Goal: Task Accomplishment & Management: Manage account settings

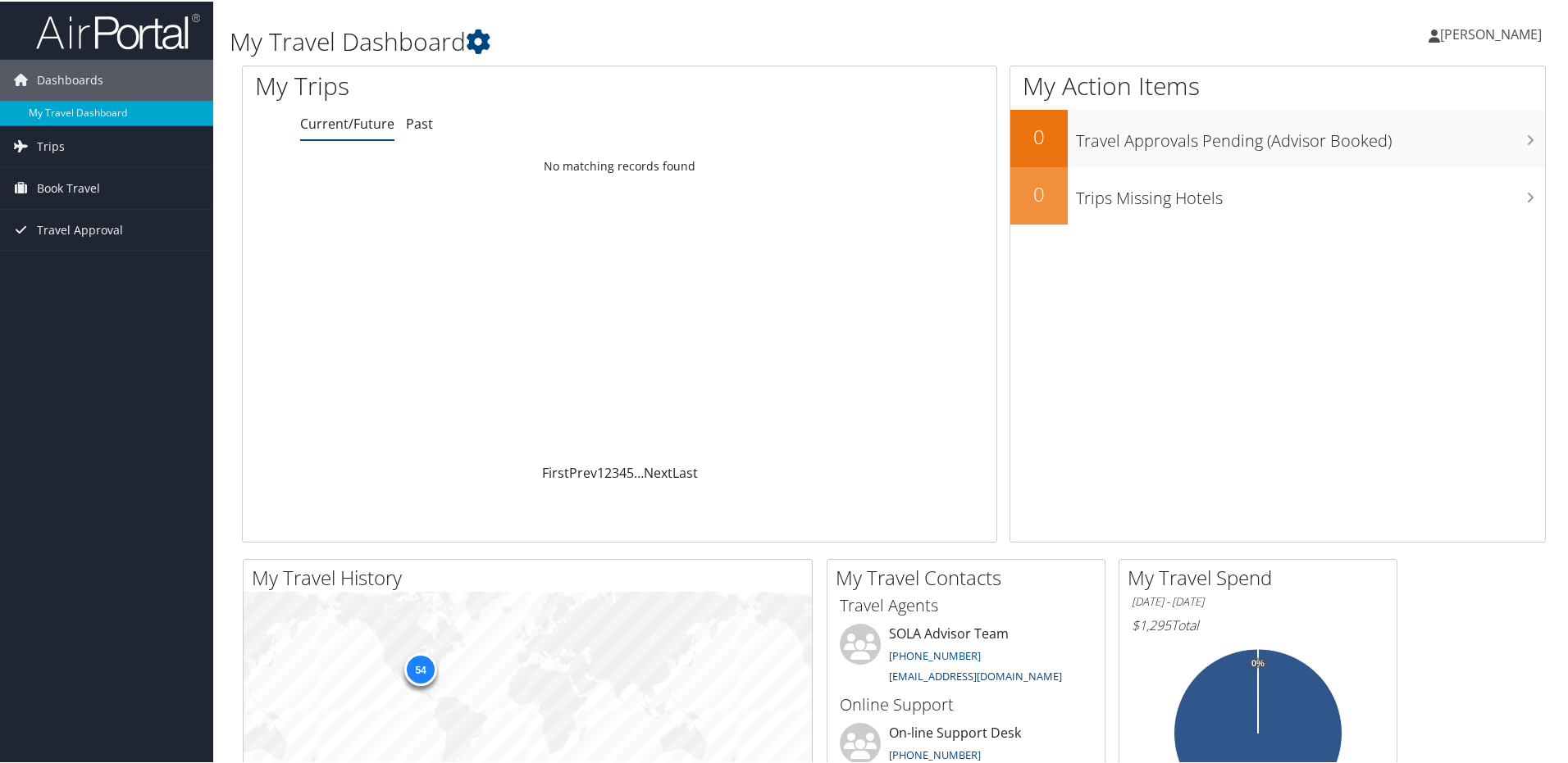
click at [1446, 45] on link "[PERSON_NAME]" at bounding box center [1493, 33] width 129 height 49
click at [1400, 94] on link "My Settings" at bounding box center [1446, 90] width 183 height 28
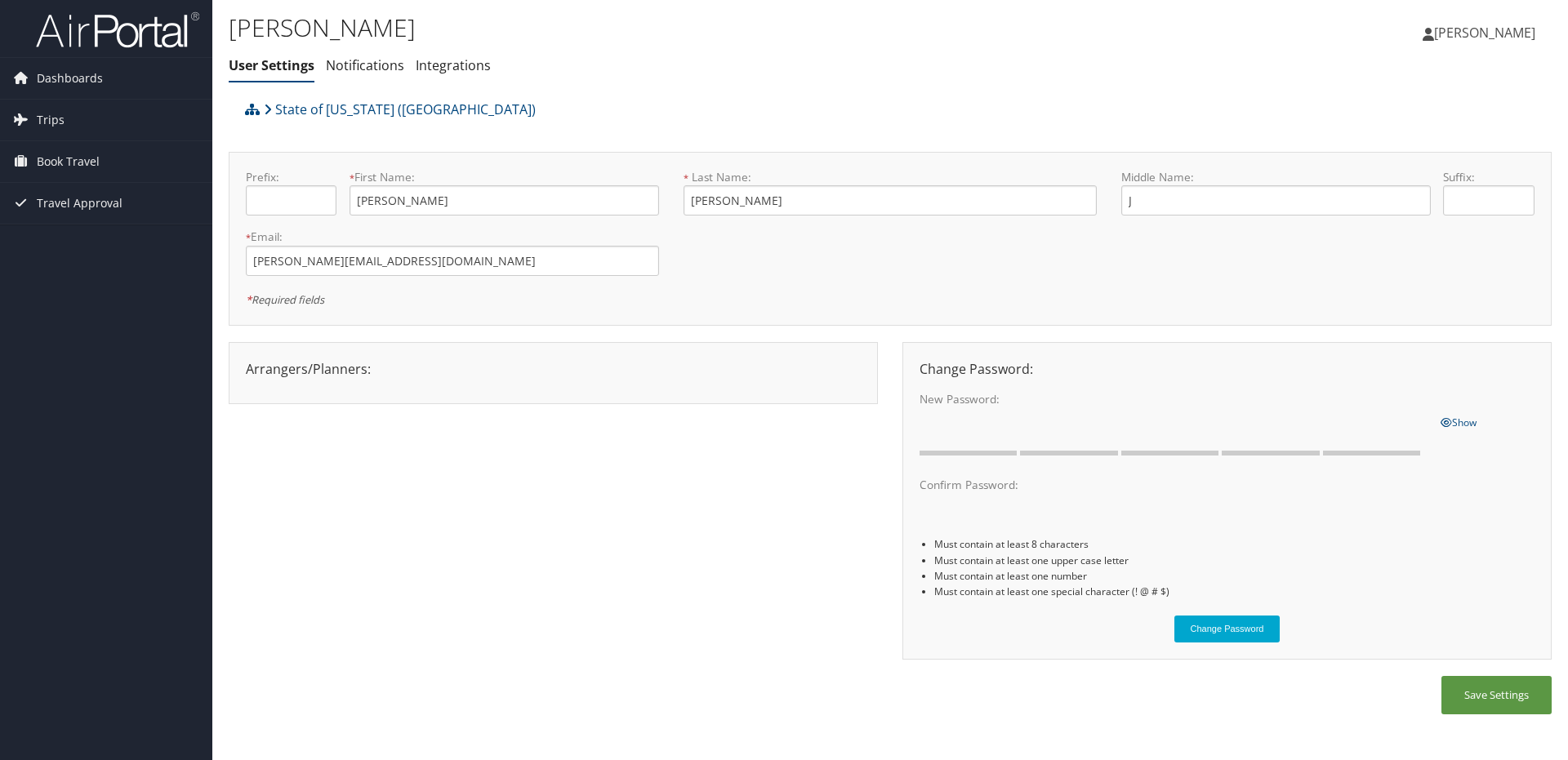
click at [1447, 31] on span "[PERSON_NAME]" at bounding box center [1484, 33] width 101 height 18
click at [1393, 148] on link "View Travel Profile" at bounding box center [1444, 144] width 182 height 28
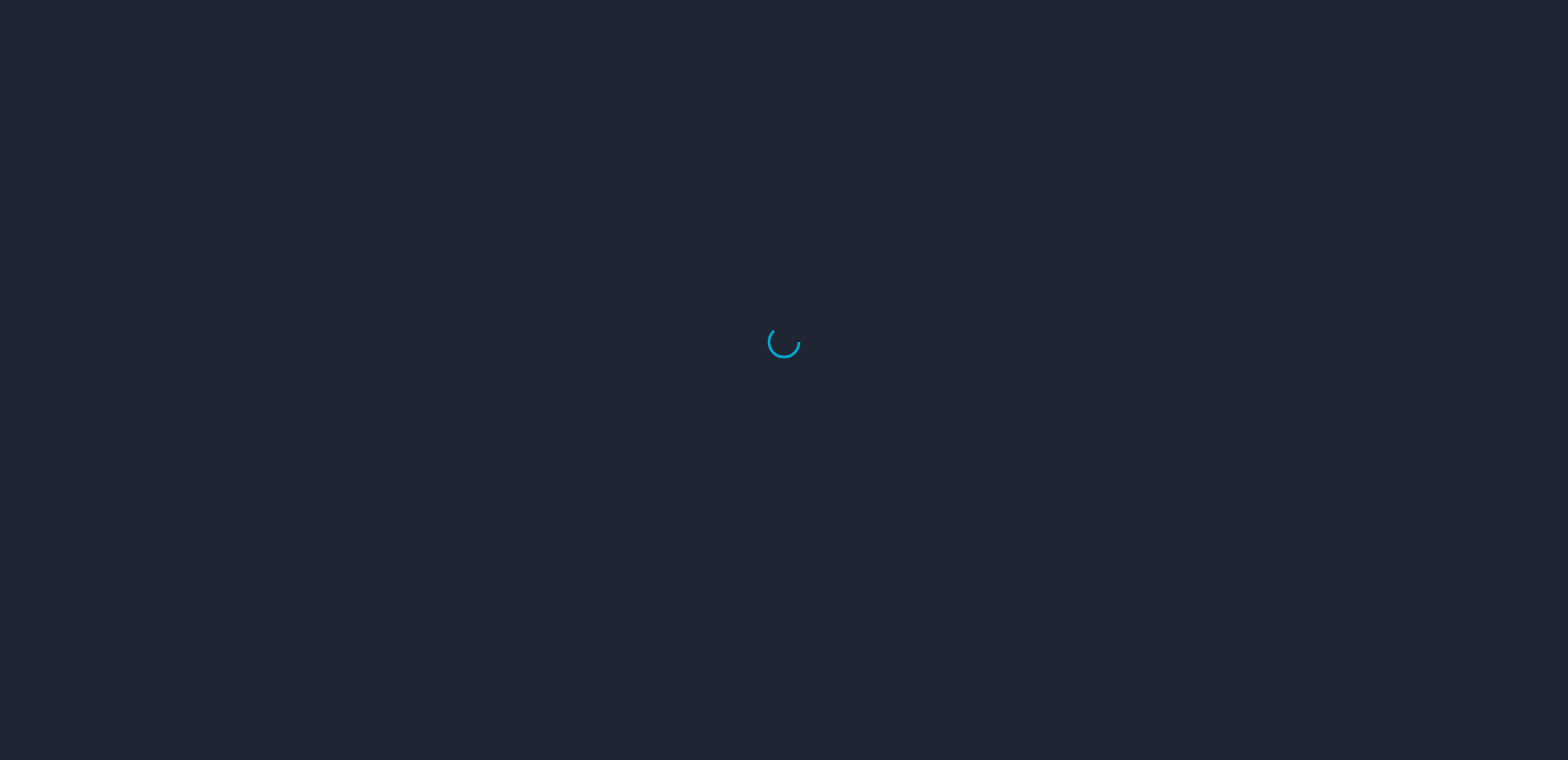
select select "US"
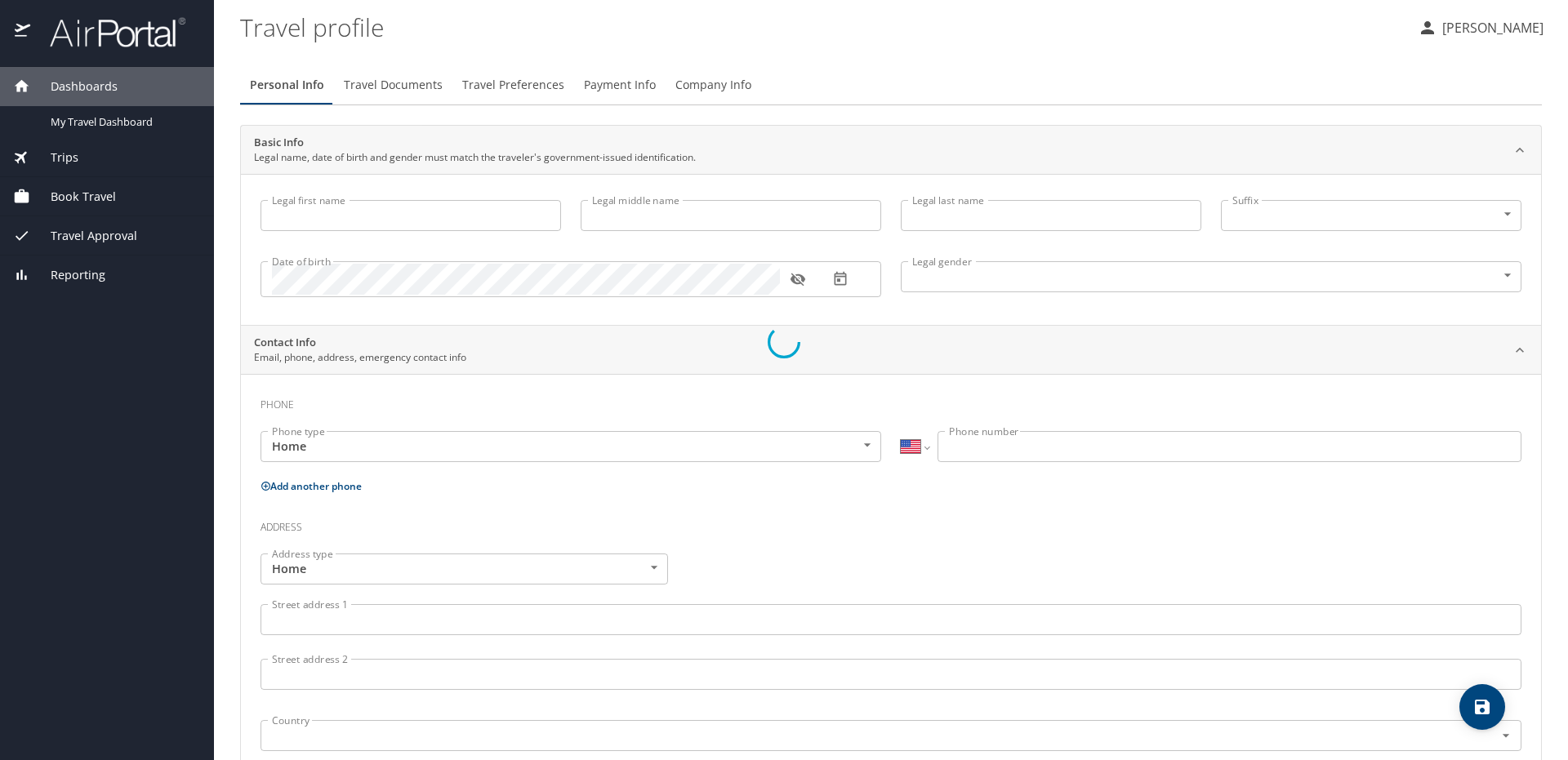
type input "[PERSON_NAME]"
type input "J"
type input "[PERSON_NAME]"
type input "Female"
type input "Jason"
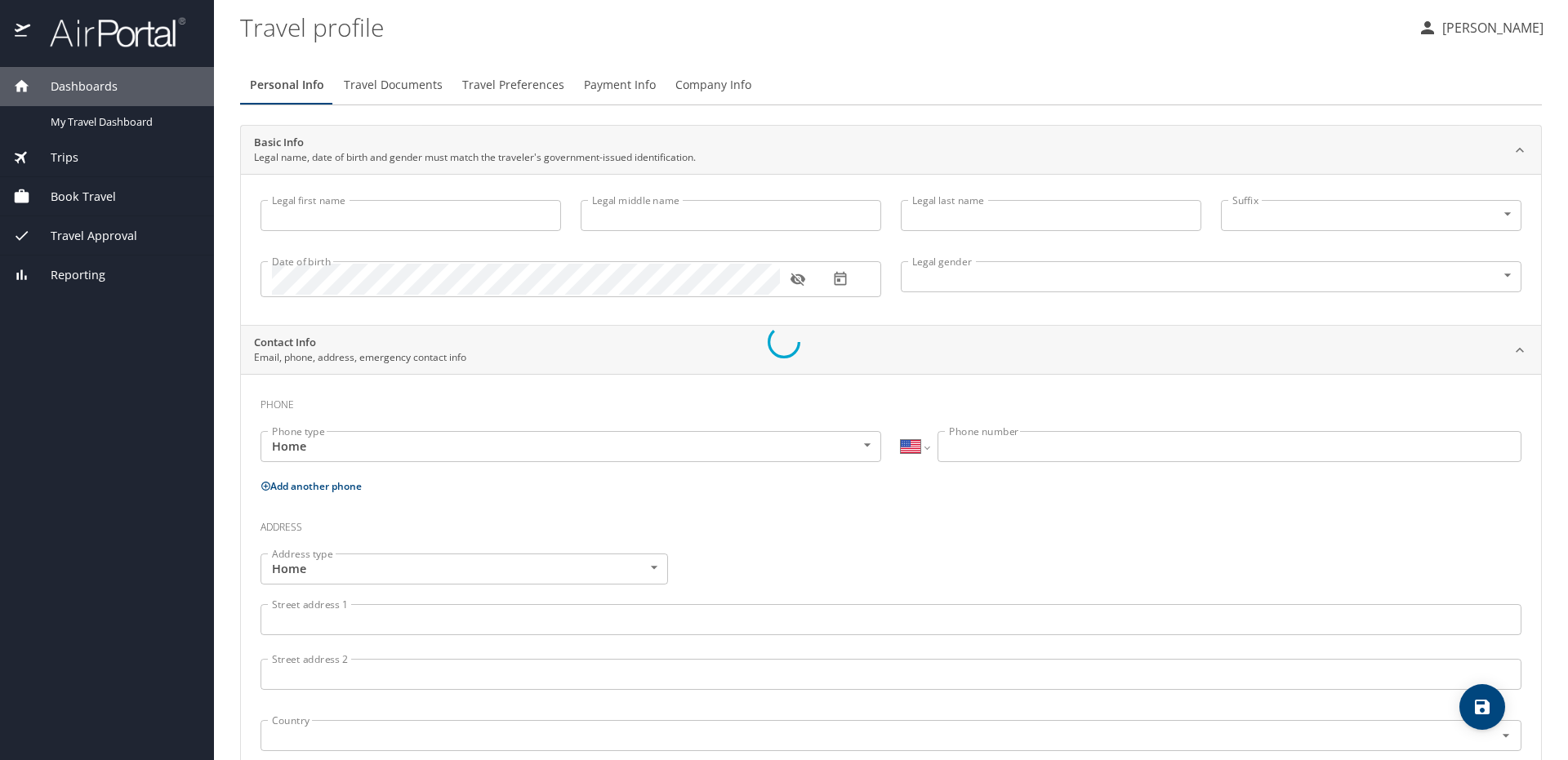
type input "McEacharn"
type input "(318) 381-3706"
type input "jasonmceacharn@ulm.edu"
select select "US"
select select "NL"
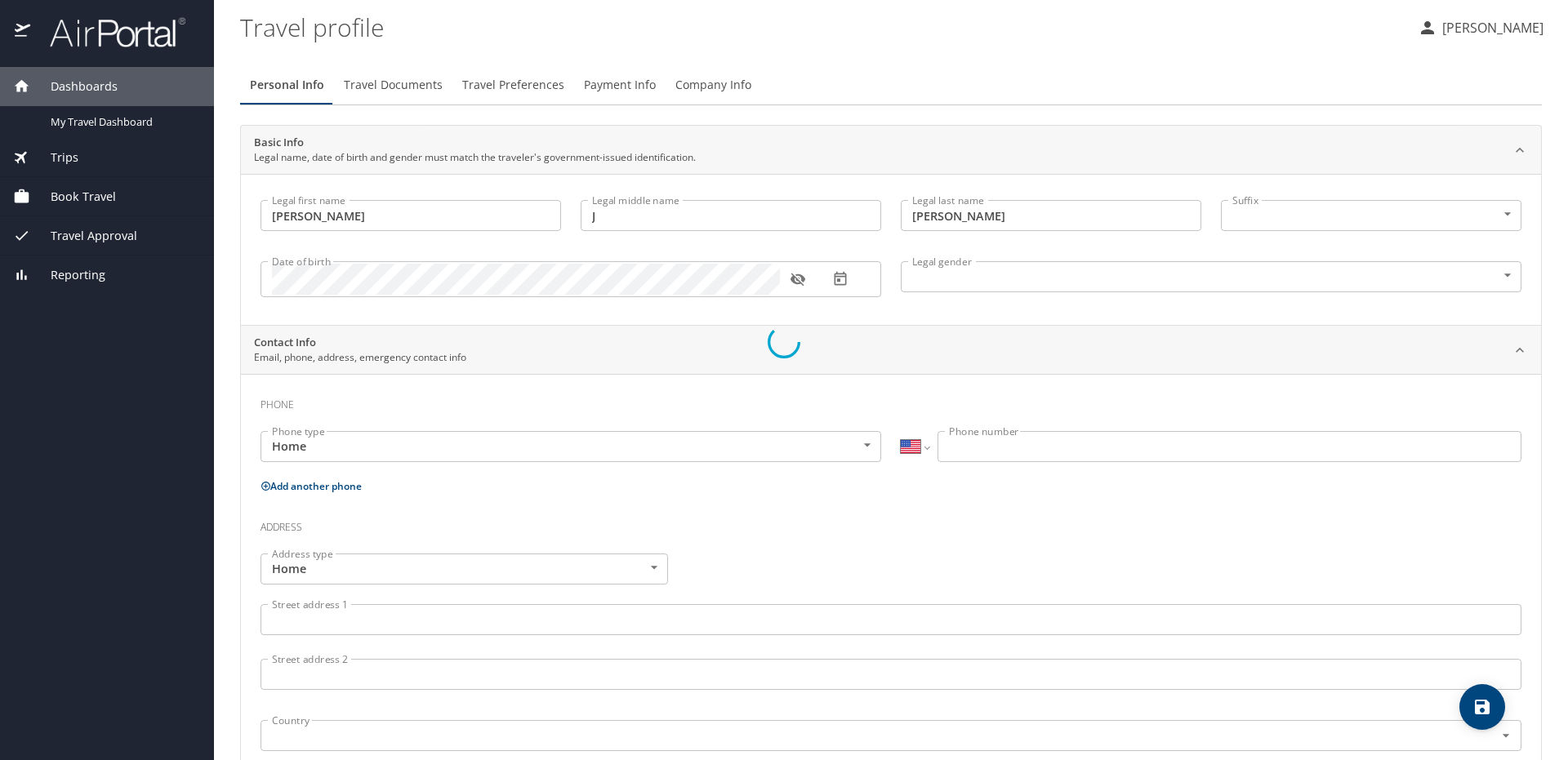
select select "NL"
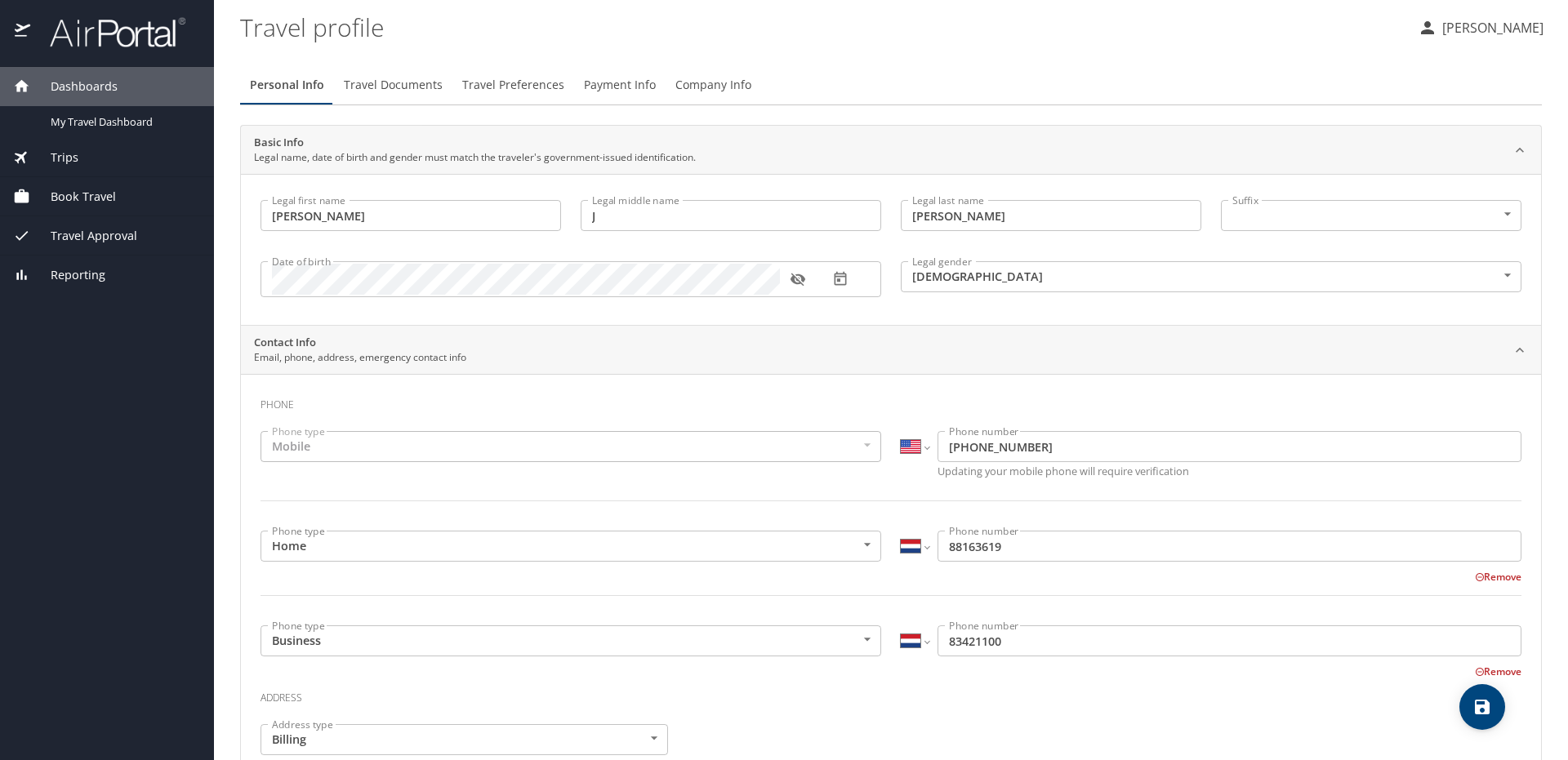
click at [414, 82] on span "Travel Documents" at bounding box center [393, 85] width 99 height 20
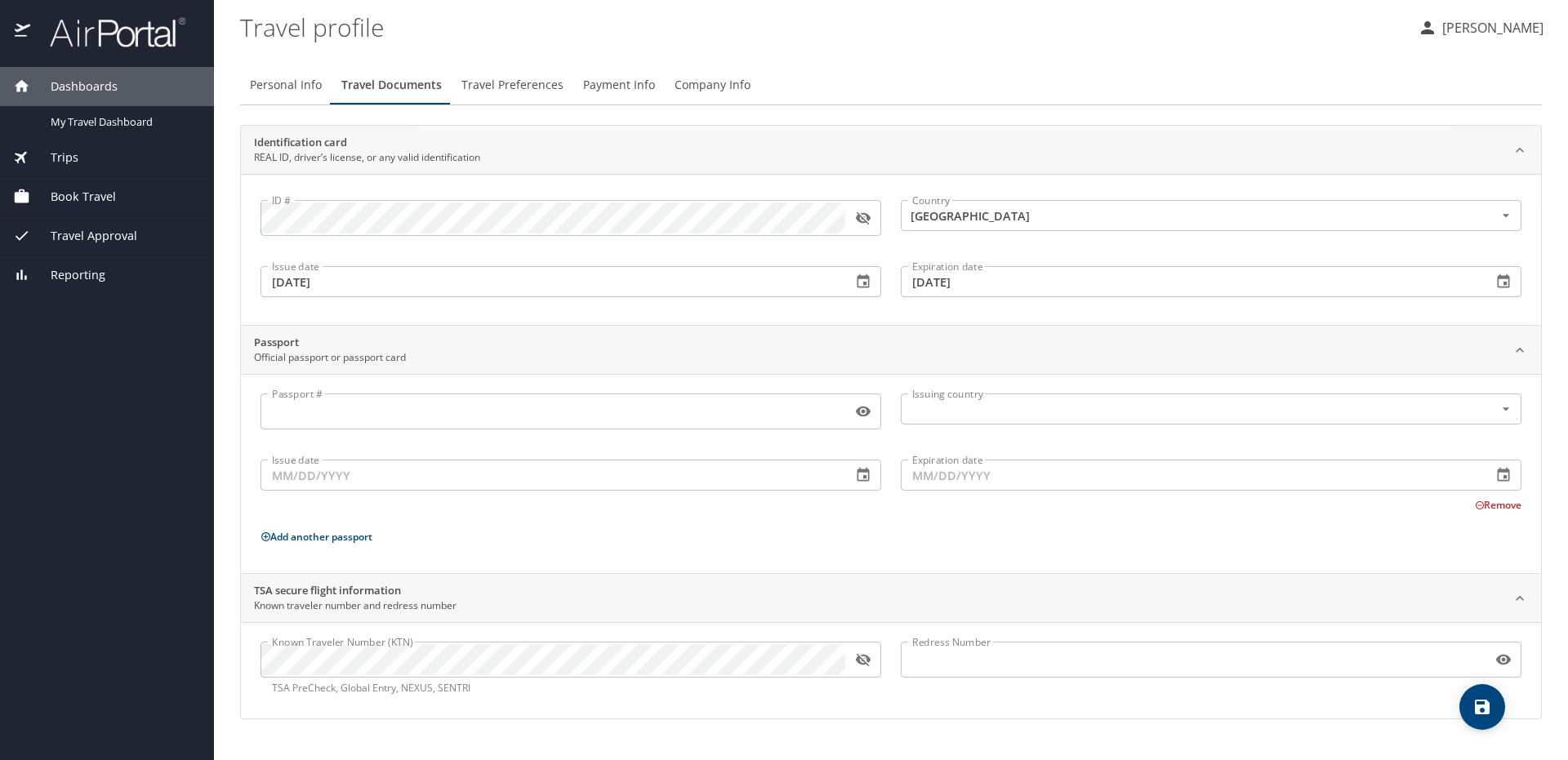
click at [519, 89] on span "Travel Preferences" at bounding box center [512, 85] width 102 height 20
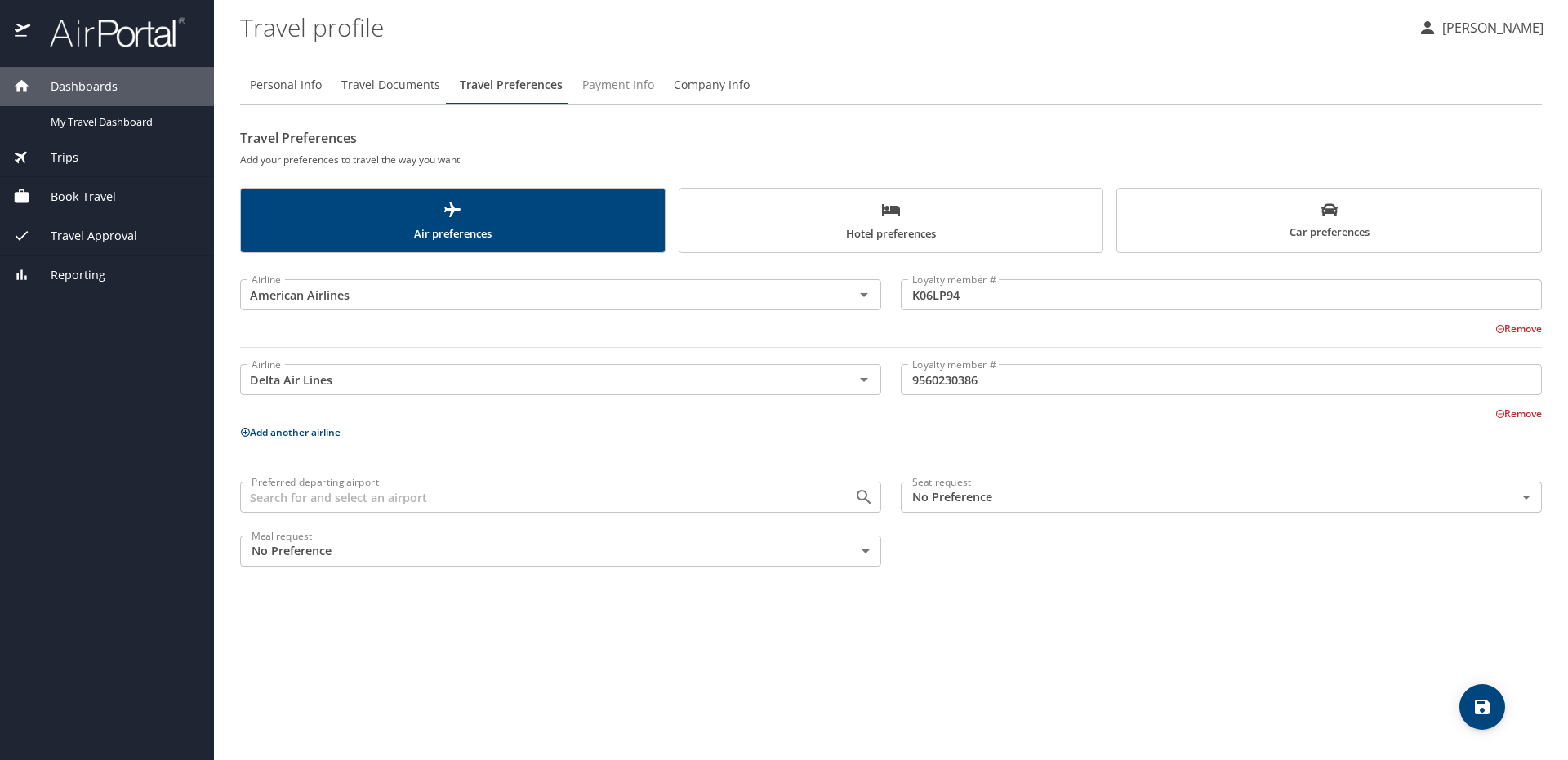
click at [627, 89] on span "Payment Info" at bounding box center [618, 85] width 72 height 20
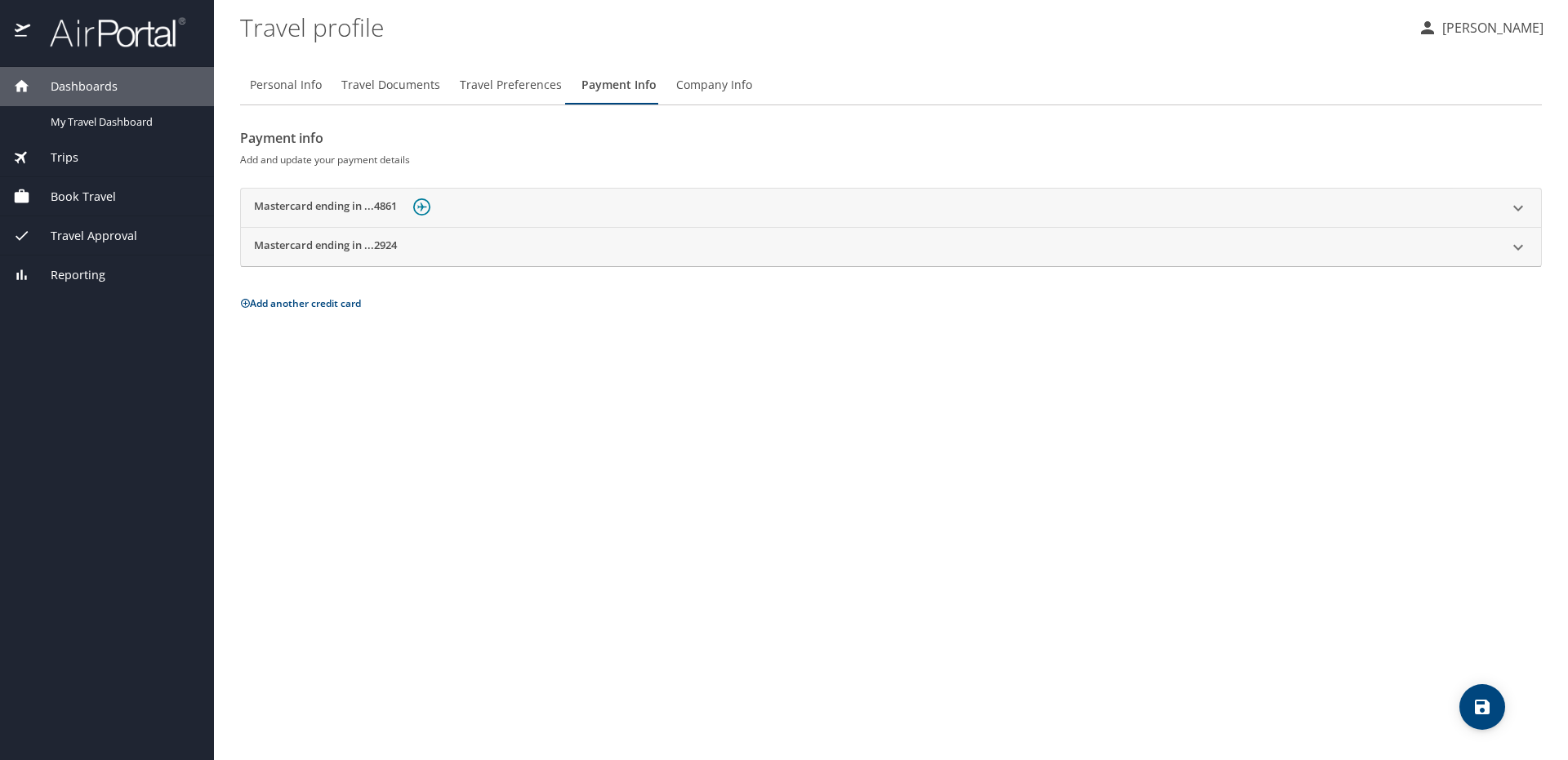
click at [714, 88] on span "Company Info" at bounding box center [714, 85] width 76 height 20
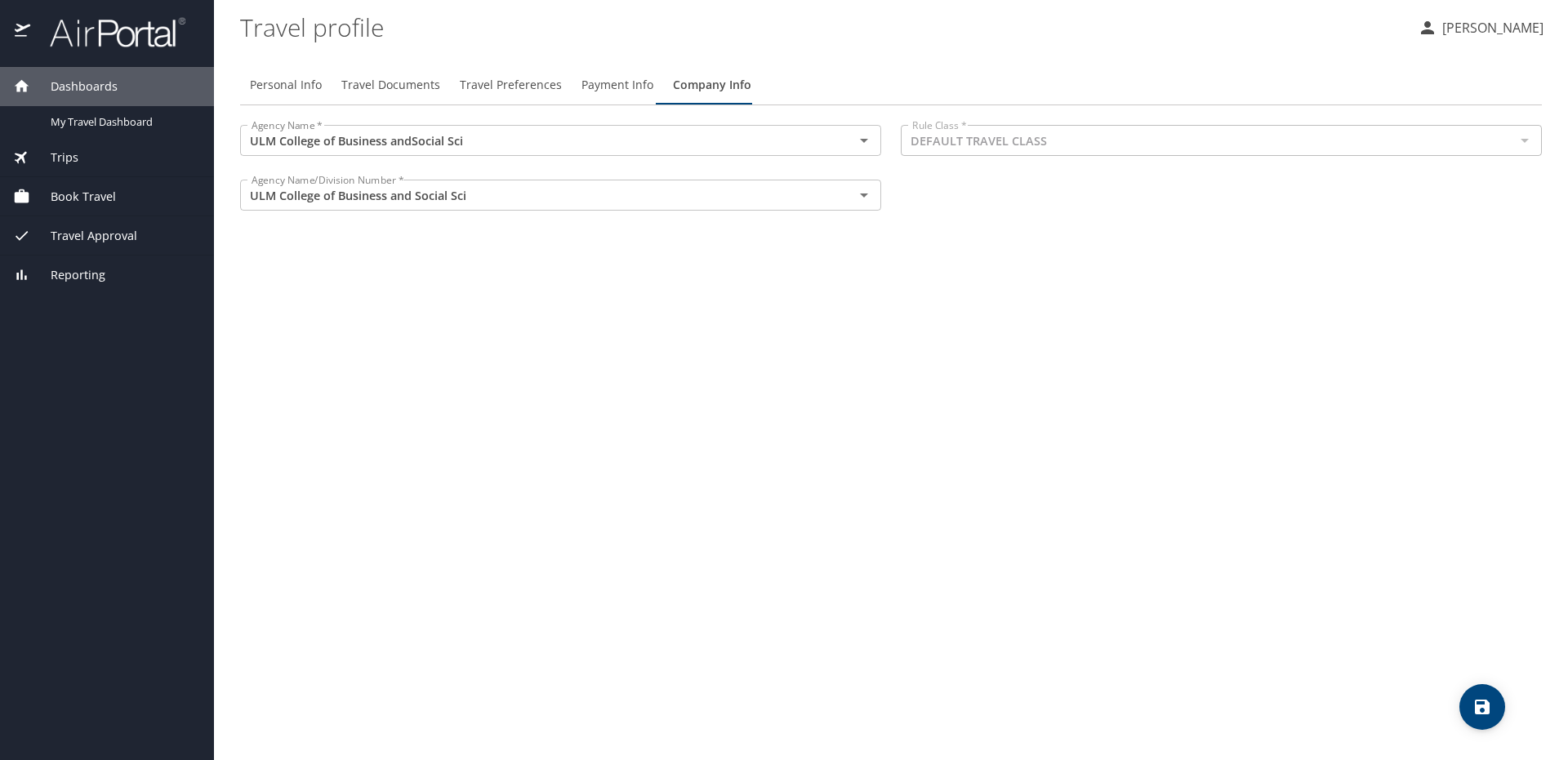
click at [1444, 25] on p "[PERSON_NAME]" at bounding box center [1490, 28] width 106 height 19
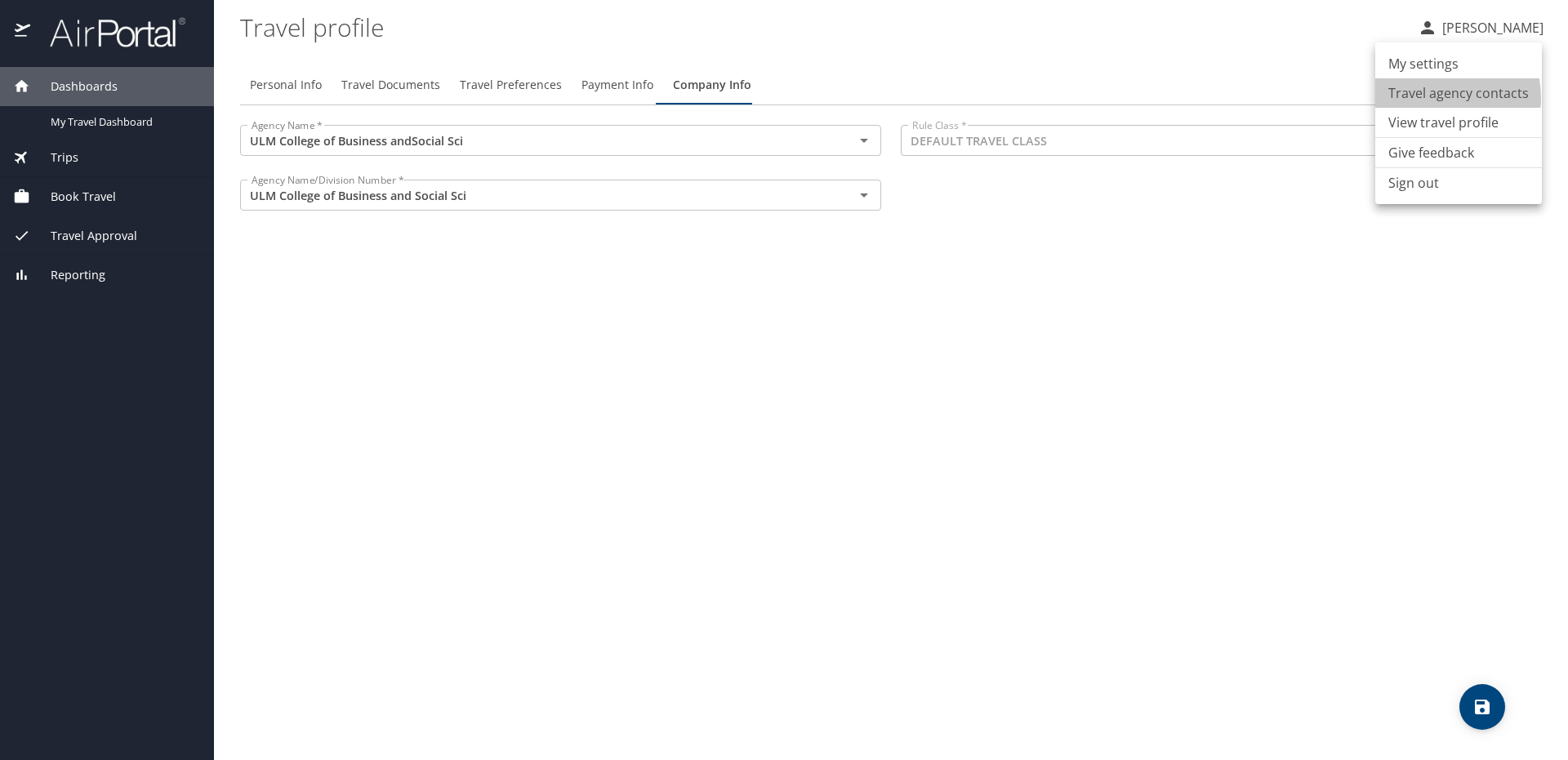
click at [1432, 98] on li "Travel agency contacts" at bounding box center [1459, 93] width 166 height 29
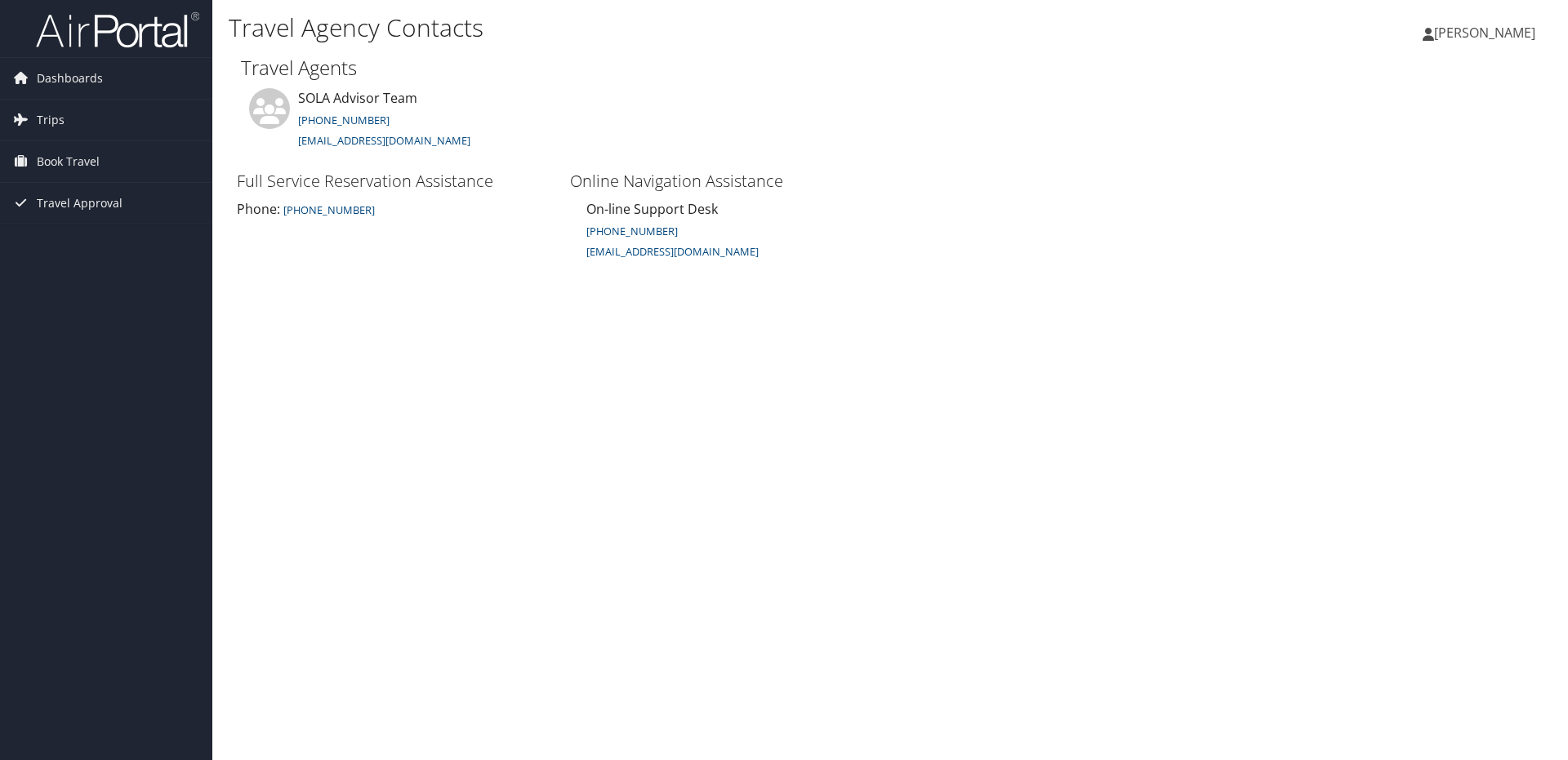
click at [1459, 30] on span "[PERSON_NAME]" at bounding box center [1484, 33] width 101 height 18
click at [1384, 96] on link "My Settings" at bounding box center [1444, 89] width 182 height 28
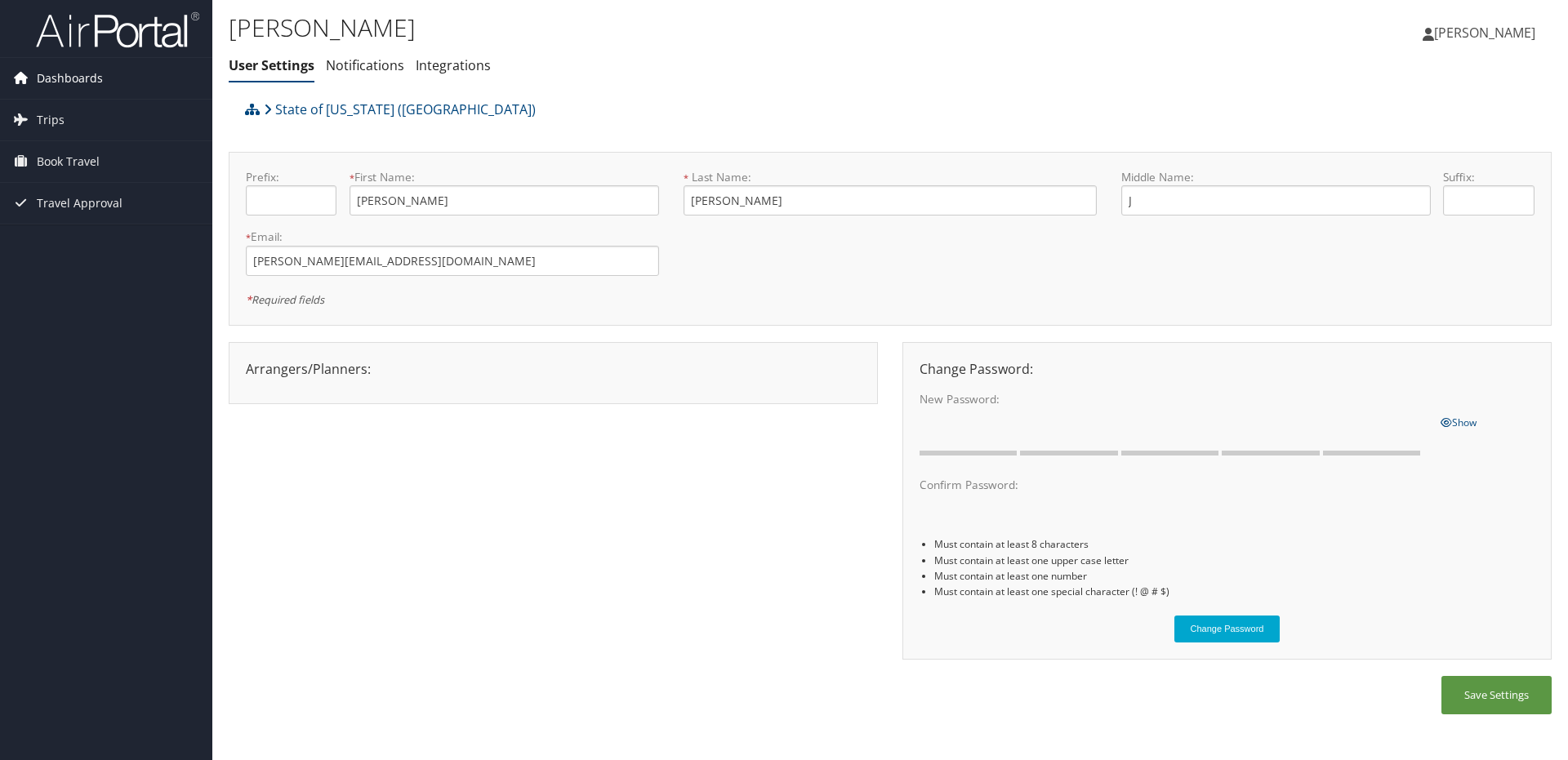
click at [60, 76] on span "Dashboards" at bounding box center [69, 78] width 66 height 41
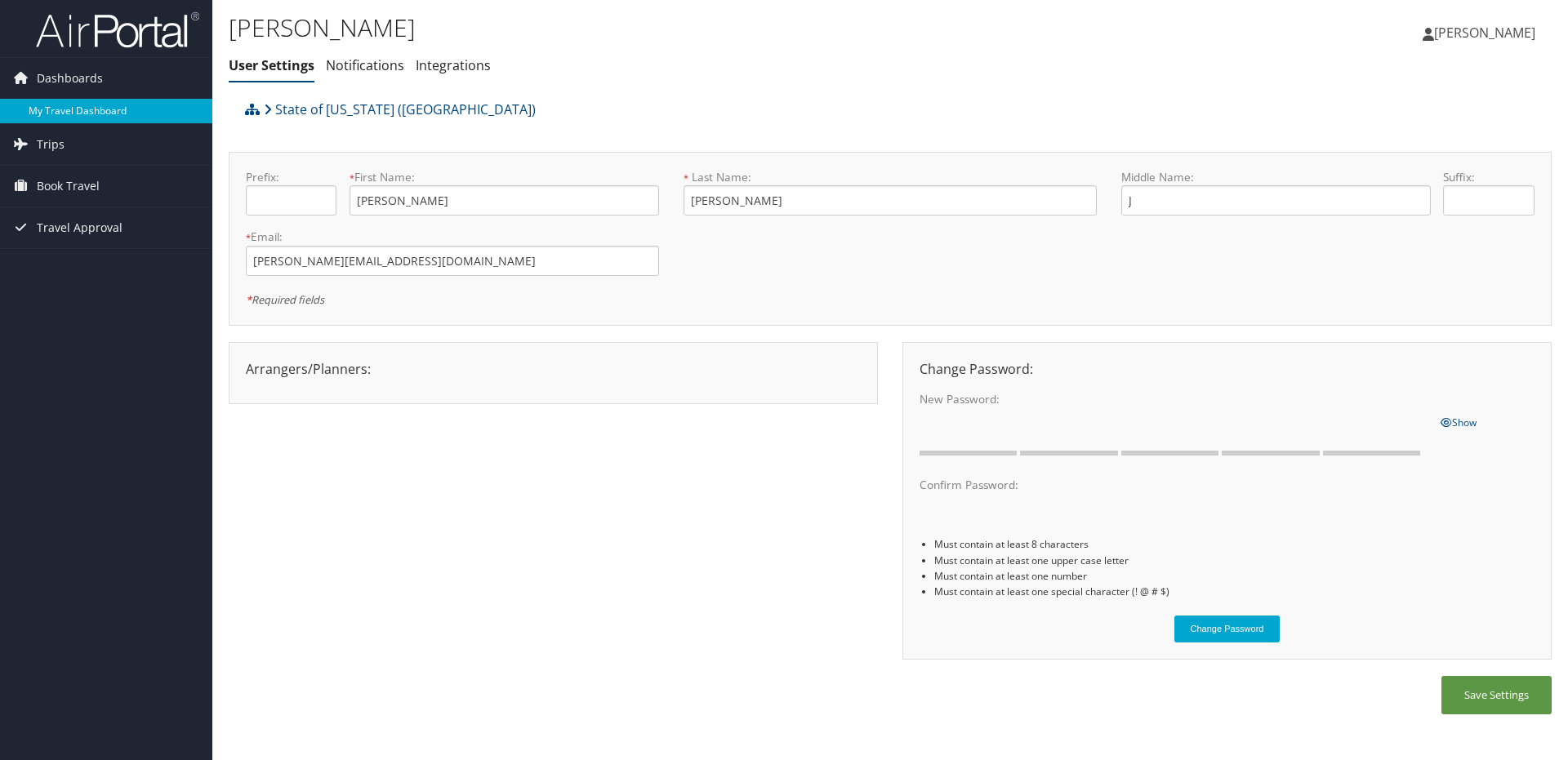
click at [102, 111] on link "My Travel Dashboard" at bounding box center [106, 110] width 212 height 24
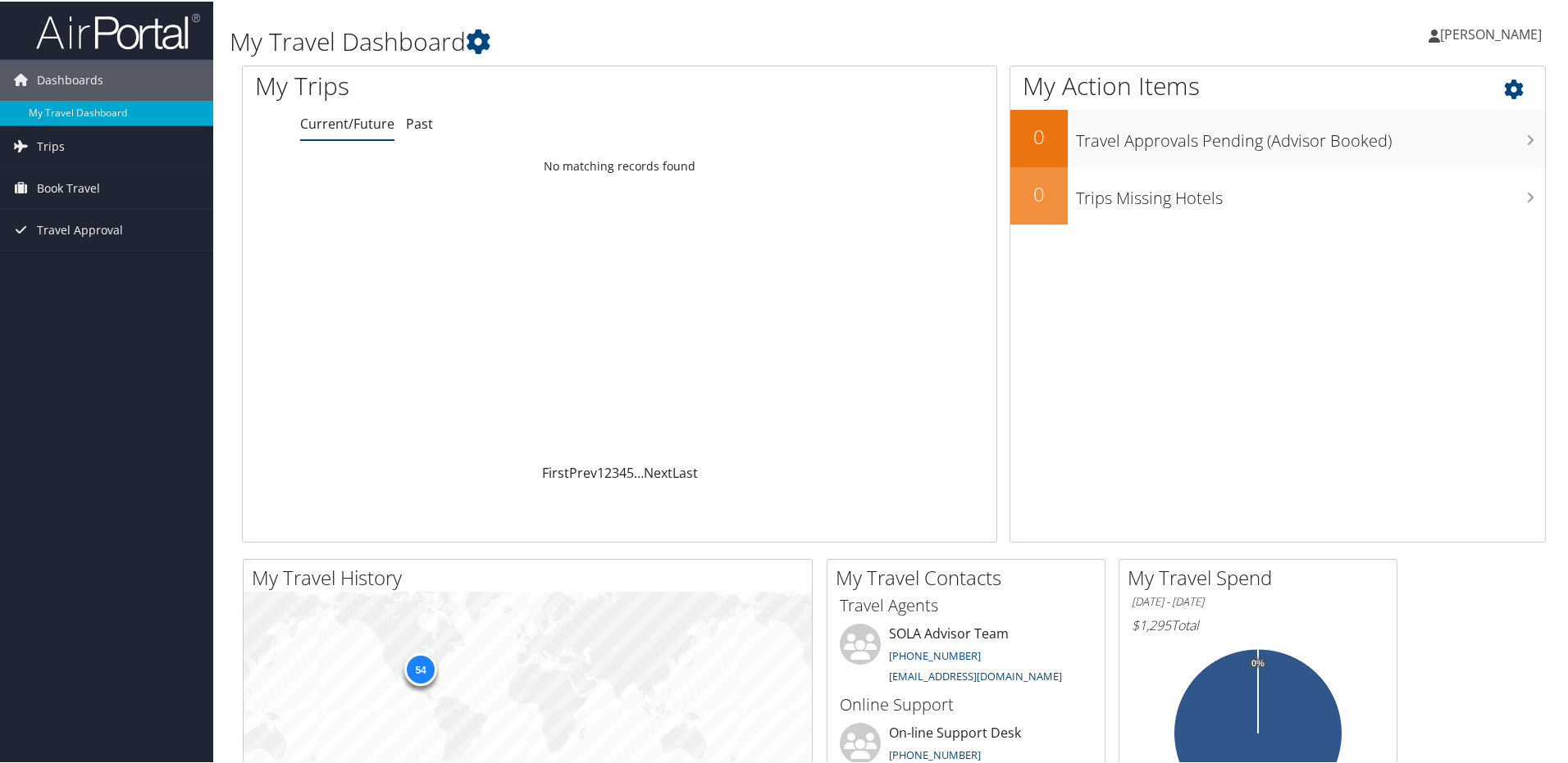
click at [1506, 85] on icon at bounding box center [1528, 83] width 49 height 28
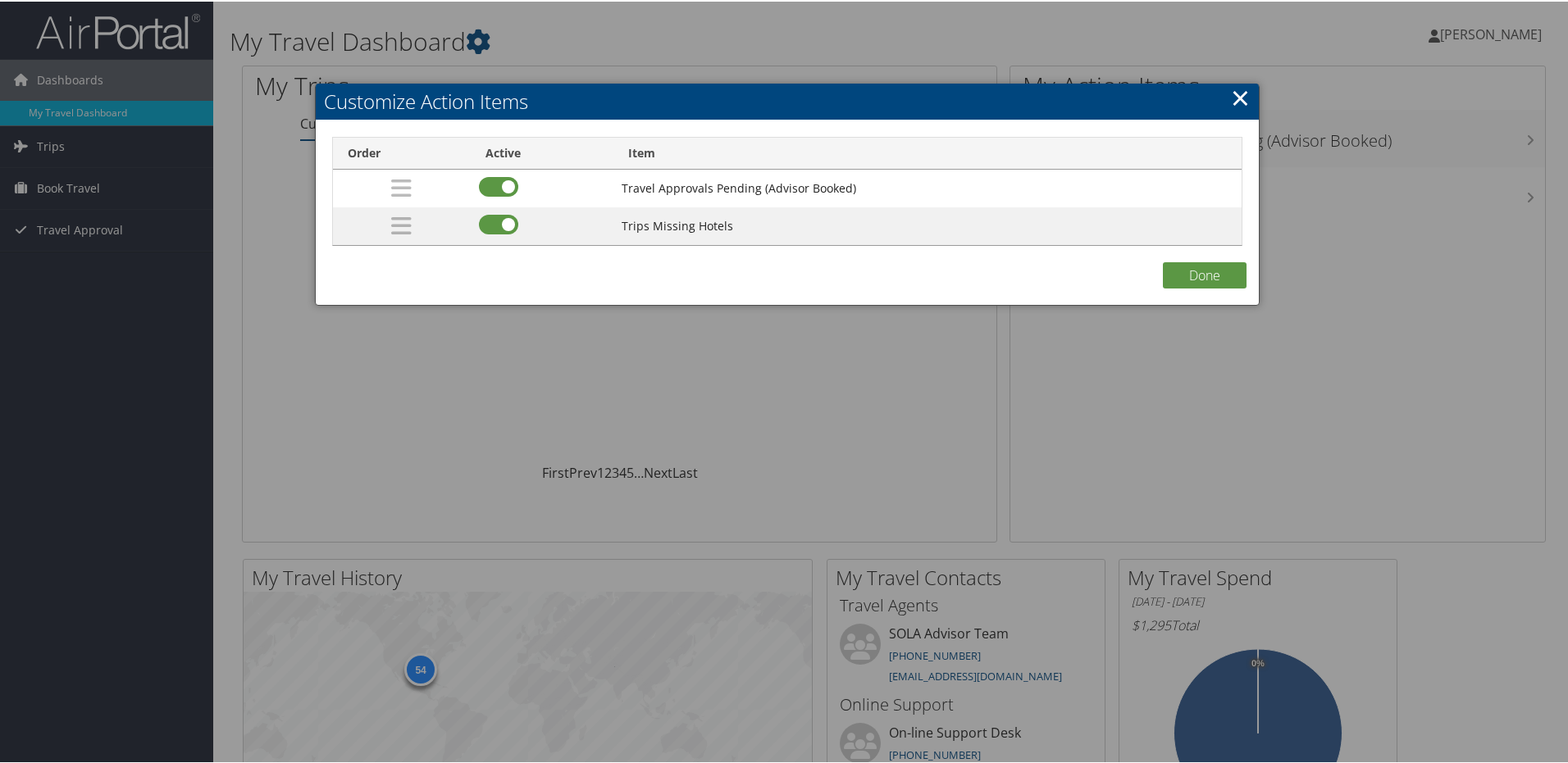
click at [1245, 102] on h2 "Customize Action Items" at bounding box center [787, 100] width 943 height 36
click at [1235, 95] on link "×" at bounding box center [1240, 96] width 18 height 33
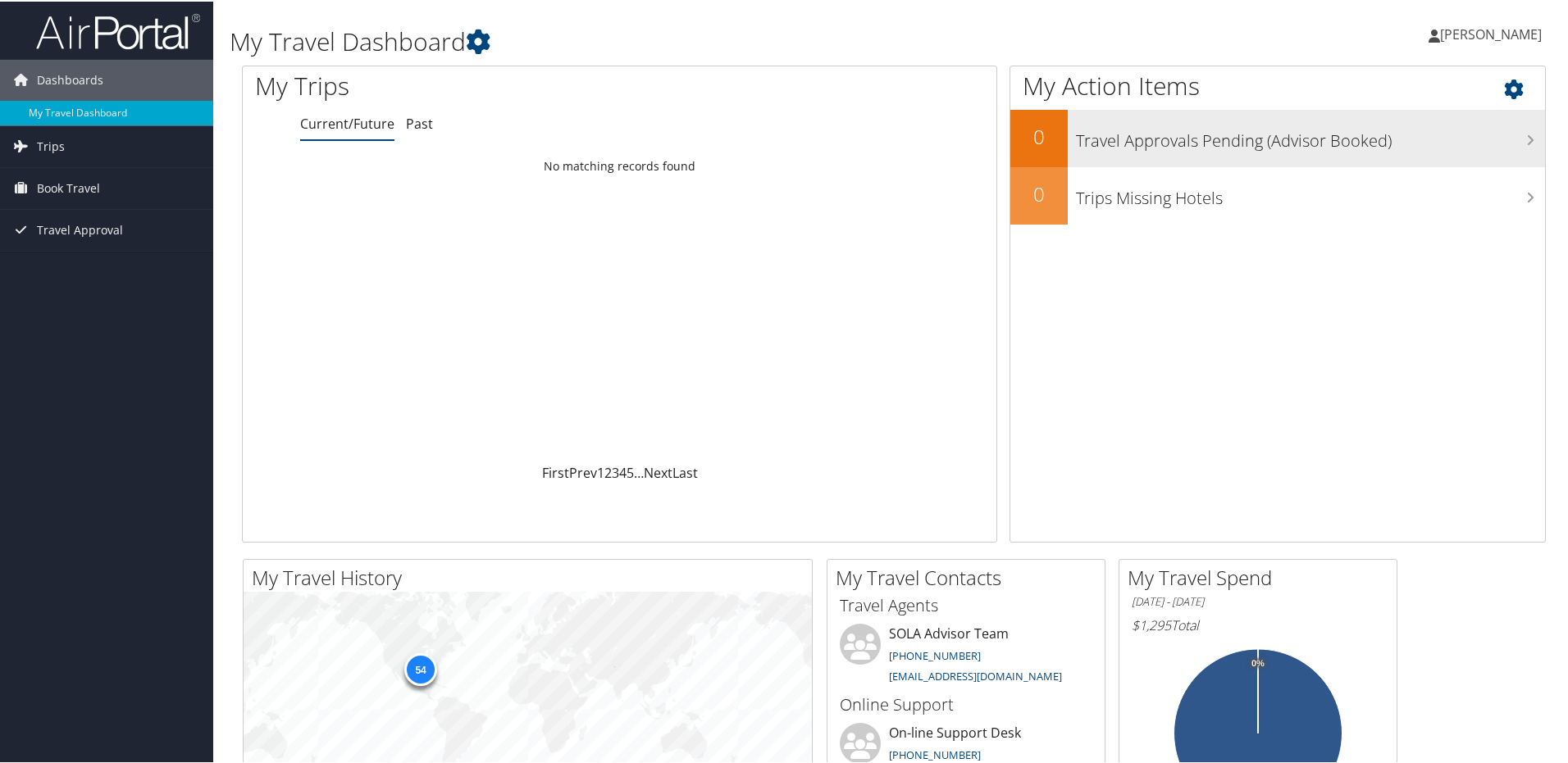
click at [1513, 140] on h3 "Travel Approvals Pending (Advisor Booked)" at bounding box center [1310, 135] width 469 height 31
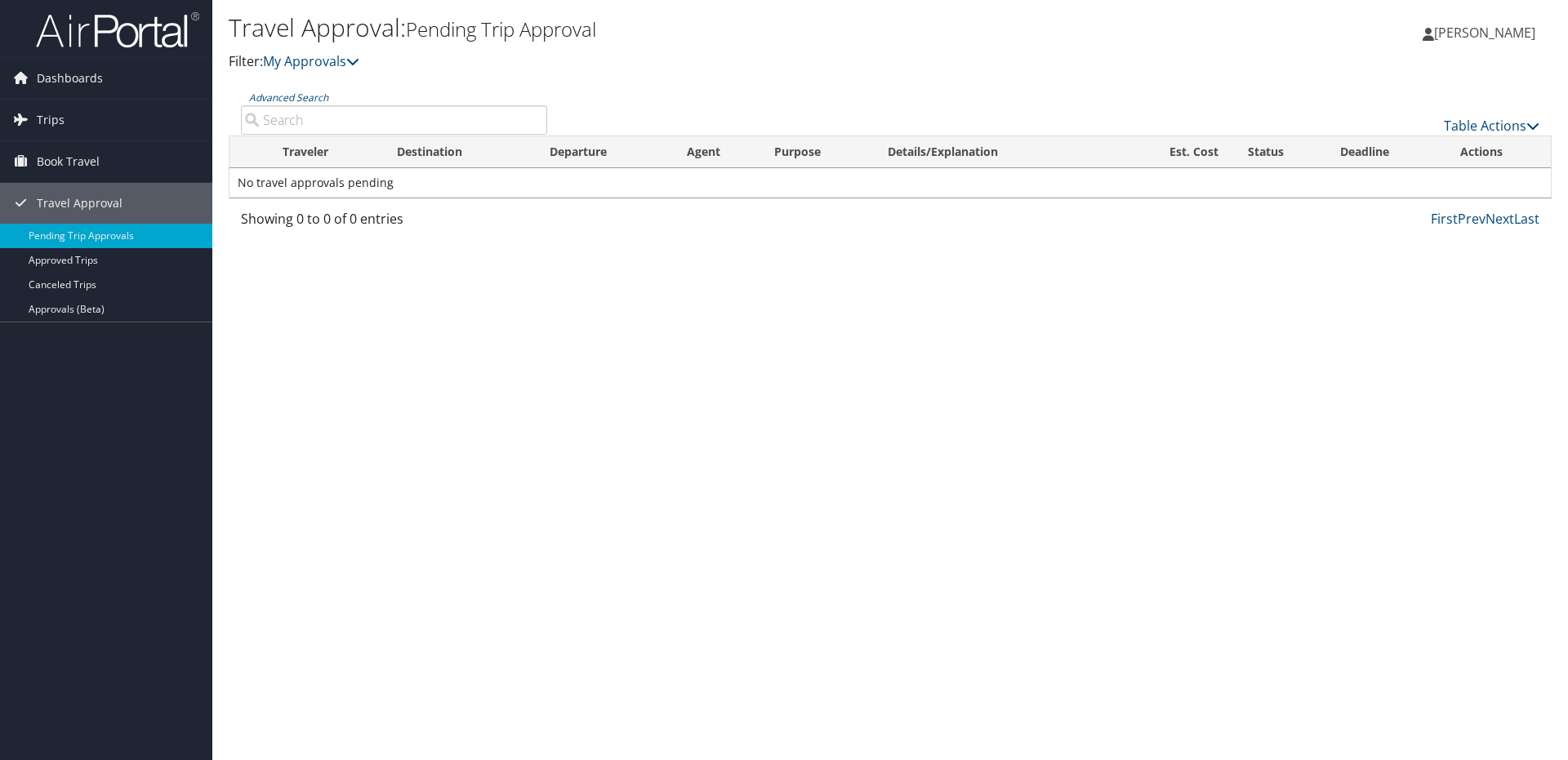
click at [1448, 30] on span "[PERSON_NAME]" at bounding box center [1484, 33] width 101 height 18
click at [1380, 89] on link "My Settings" at bounding box center [1444, 89] width 182 height 28
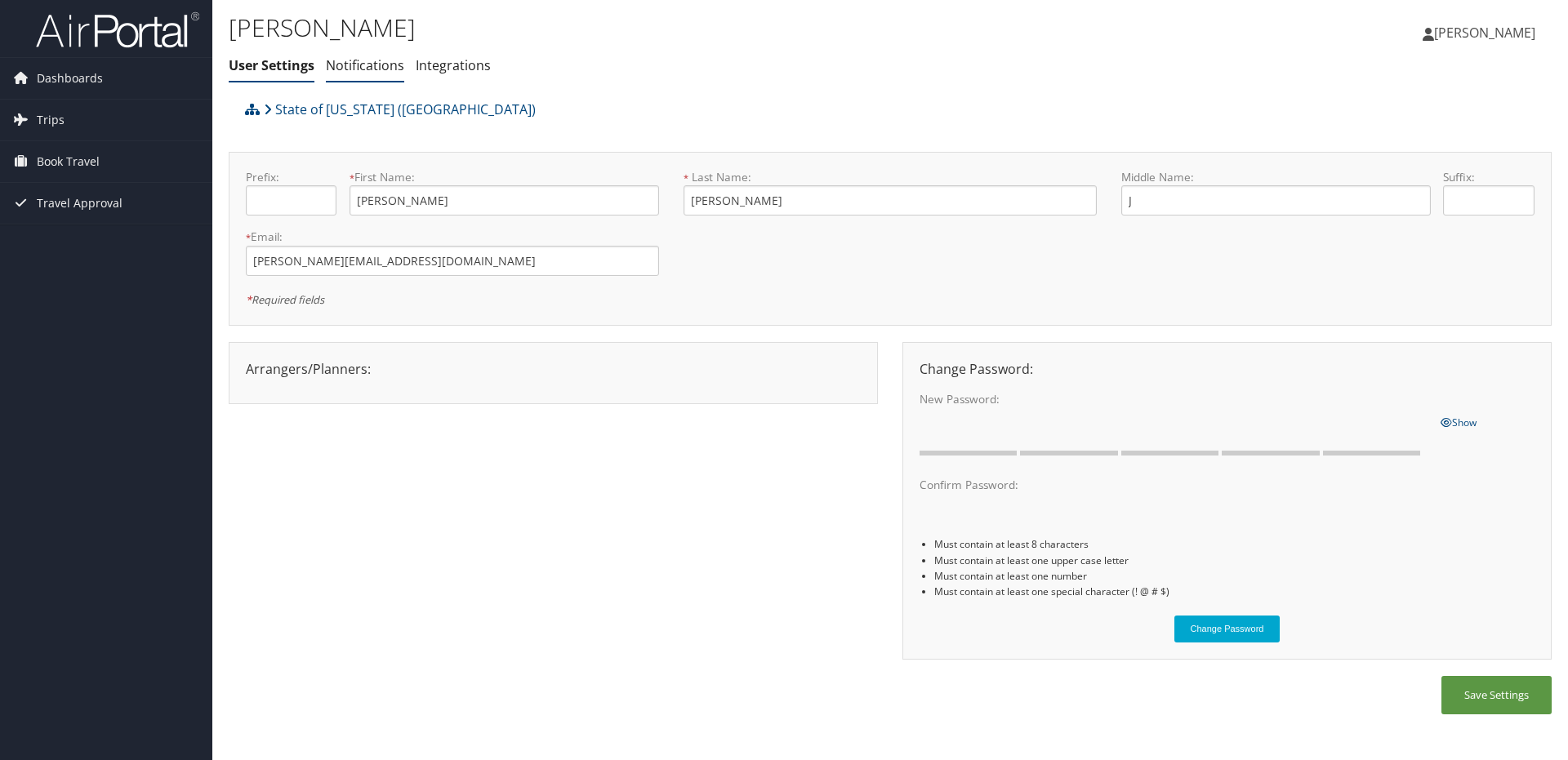
click at [361, 63] on link "Notifications" at bounding box center [365, 65] width 79 height 18
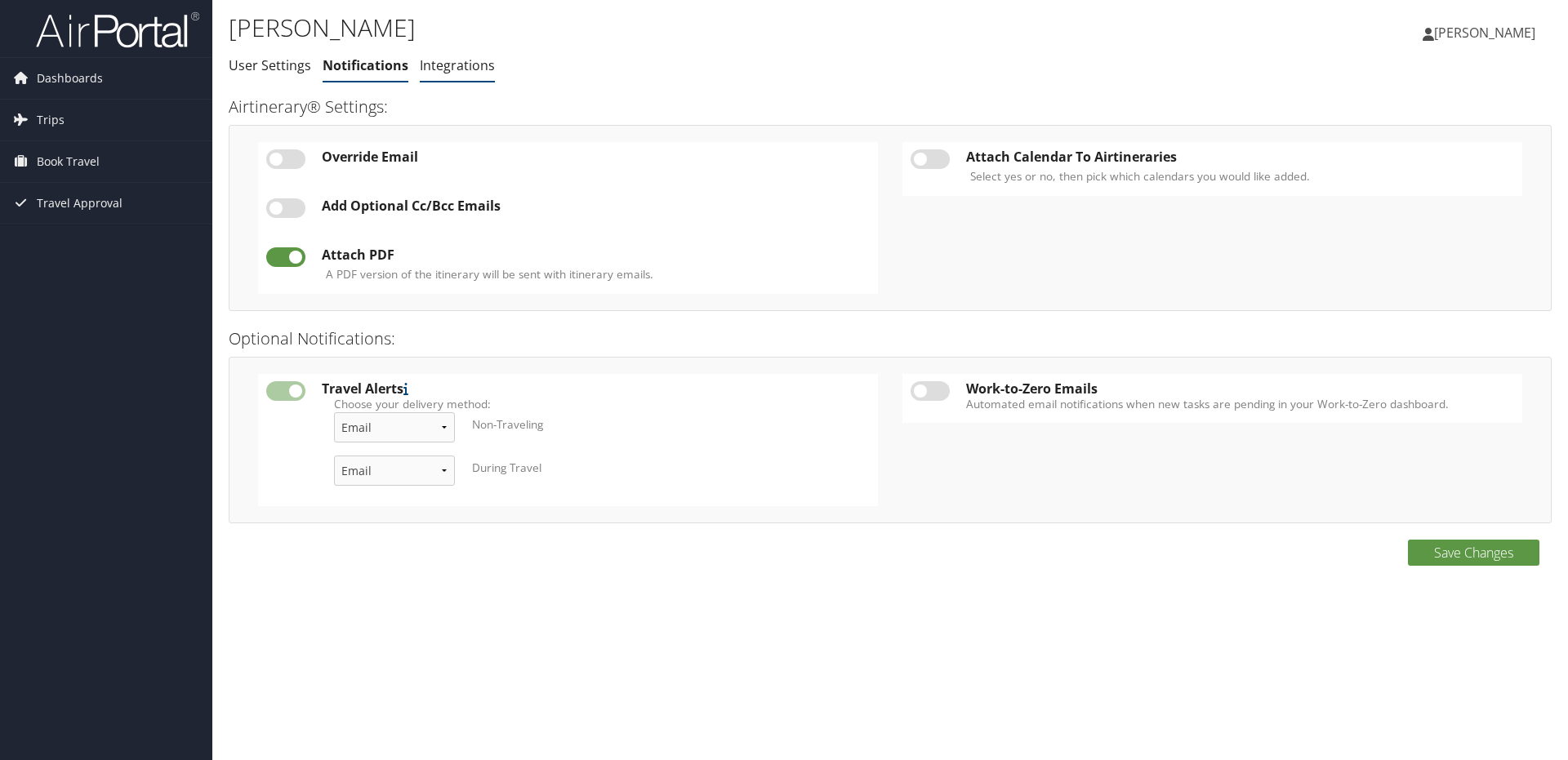
click at [469, 64] on link "Integrations" at bounding box center [458, 65] width 75 height 18
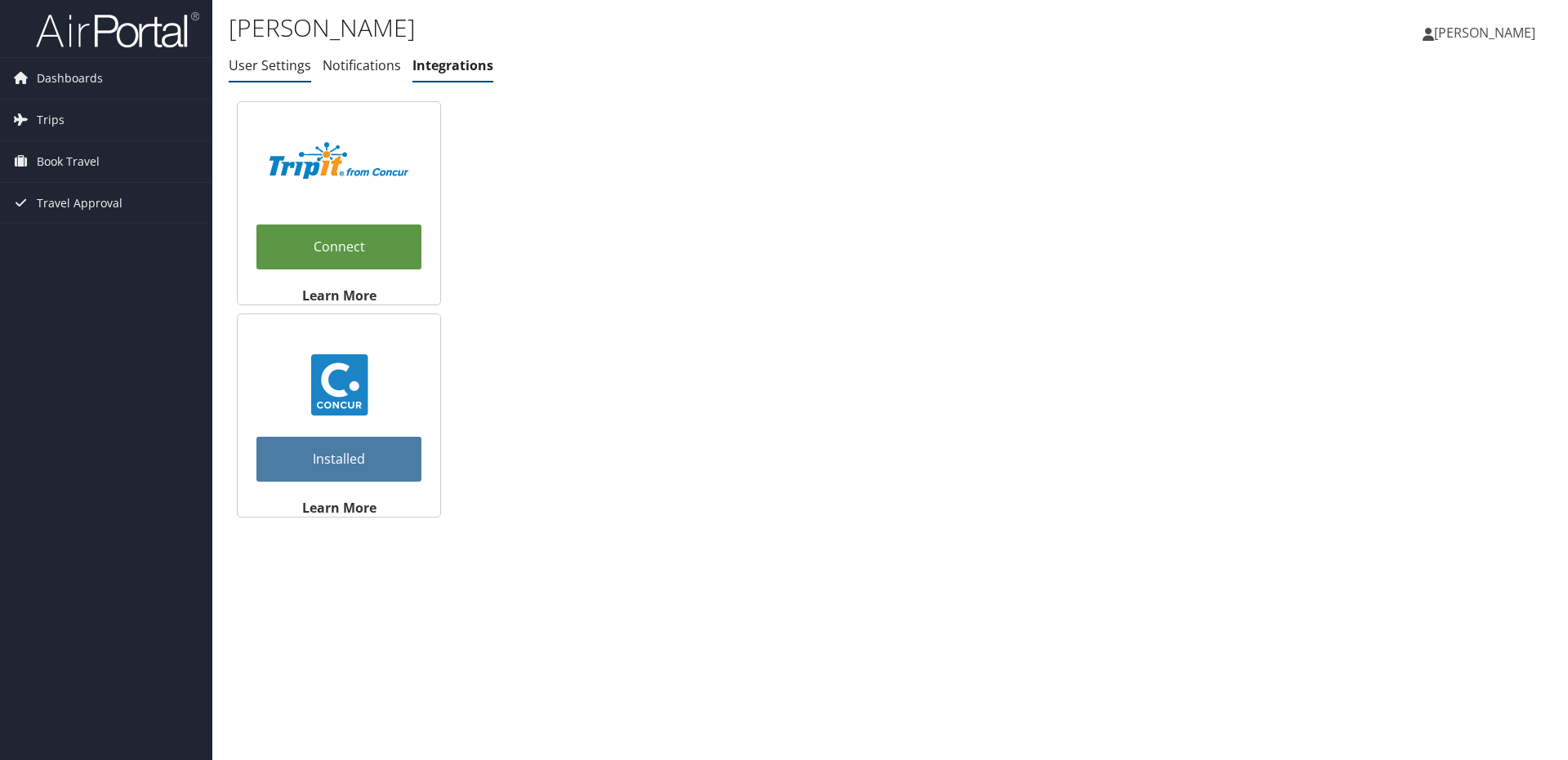
click at [267, 68] on link "User Settings" at bounding box center [270, 65] width 83 height 18
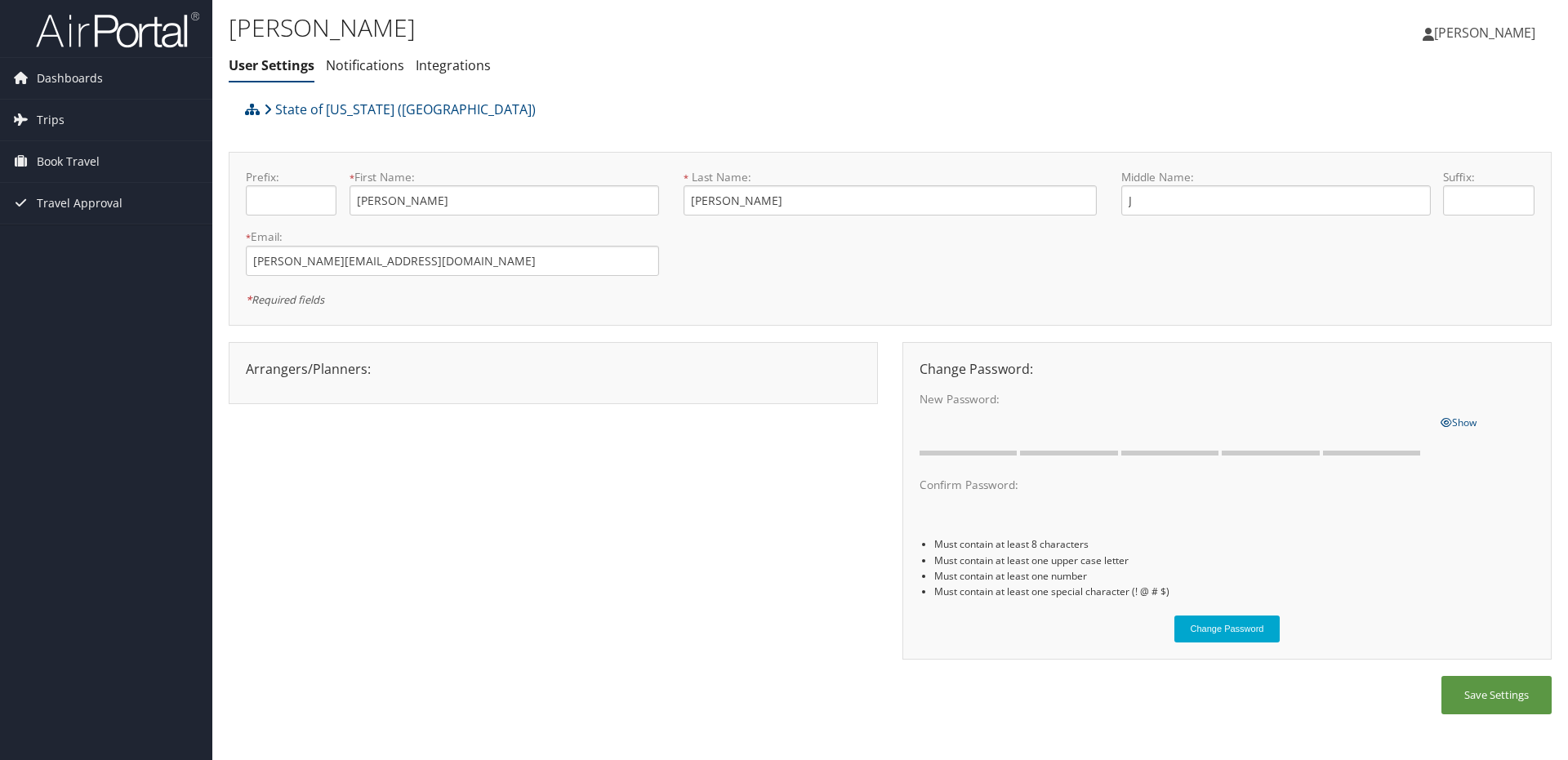
click at [310, 363] on div "Arrangers/Planners: Edit Arrangers & Planners Save Changes Cancel ×" at bounding box center [554, 368] width 640 height 19
click at [49, 123] on span "Trips" at bounding box center [50, 119] width 28 height 41
click at [75, 152] on link "Current/Future Trips" at bounding box center [106, 152] width 212 height 24
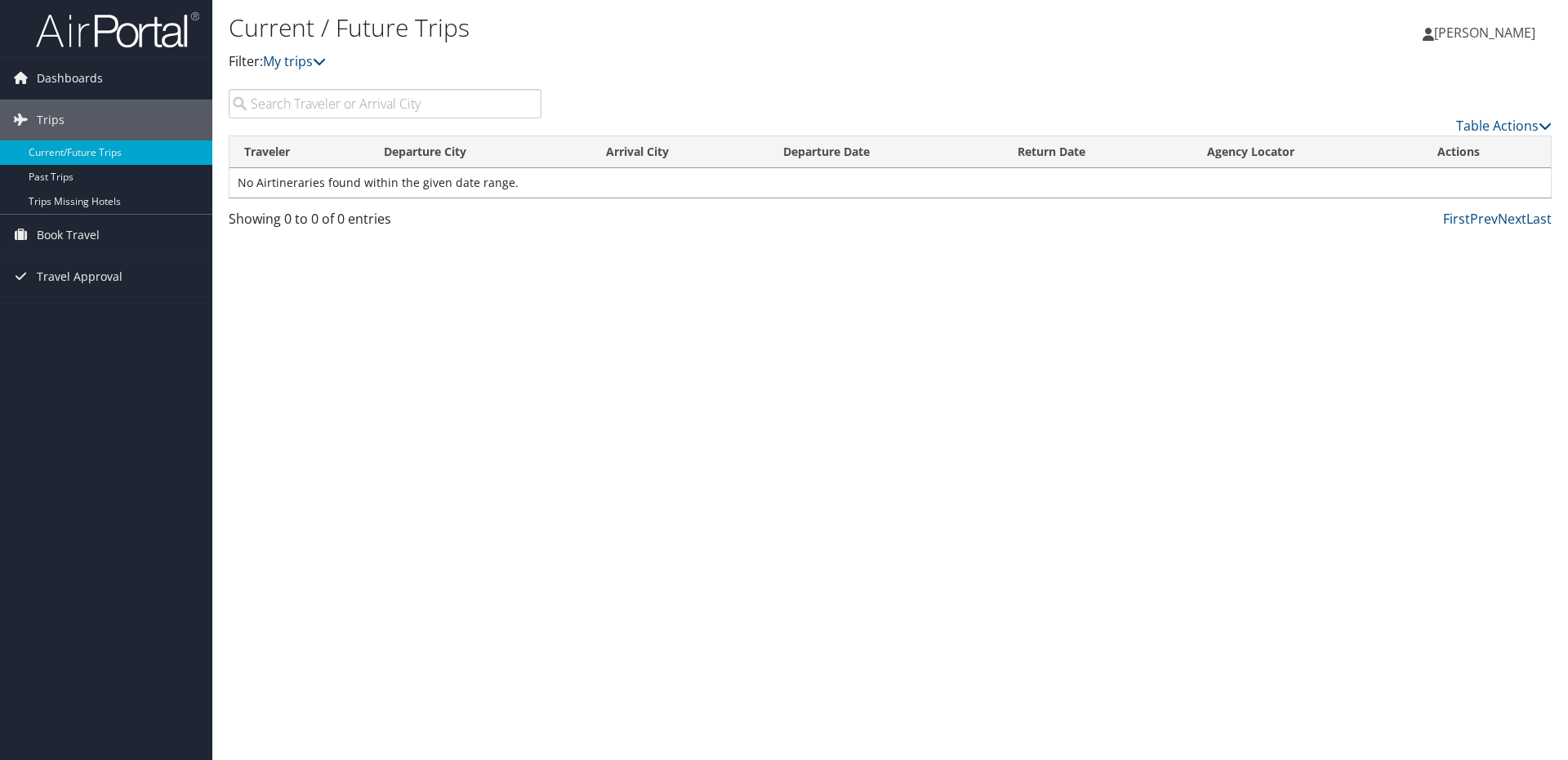
click at [1455, 31] on span "[PERSON_NAME]" at bounding box center [1484, 33] width 101 height 18
click at [1408, 90] on link "My Settings" at bounding box center [1444, 89] width 182 height 28
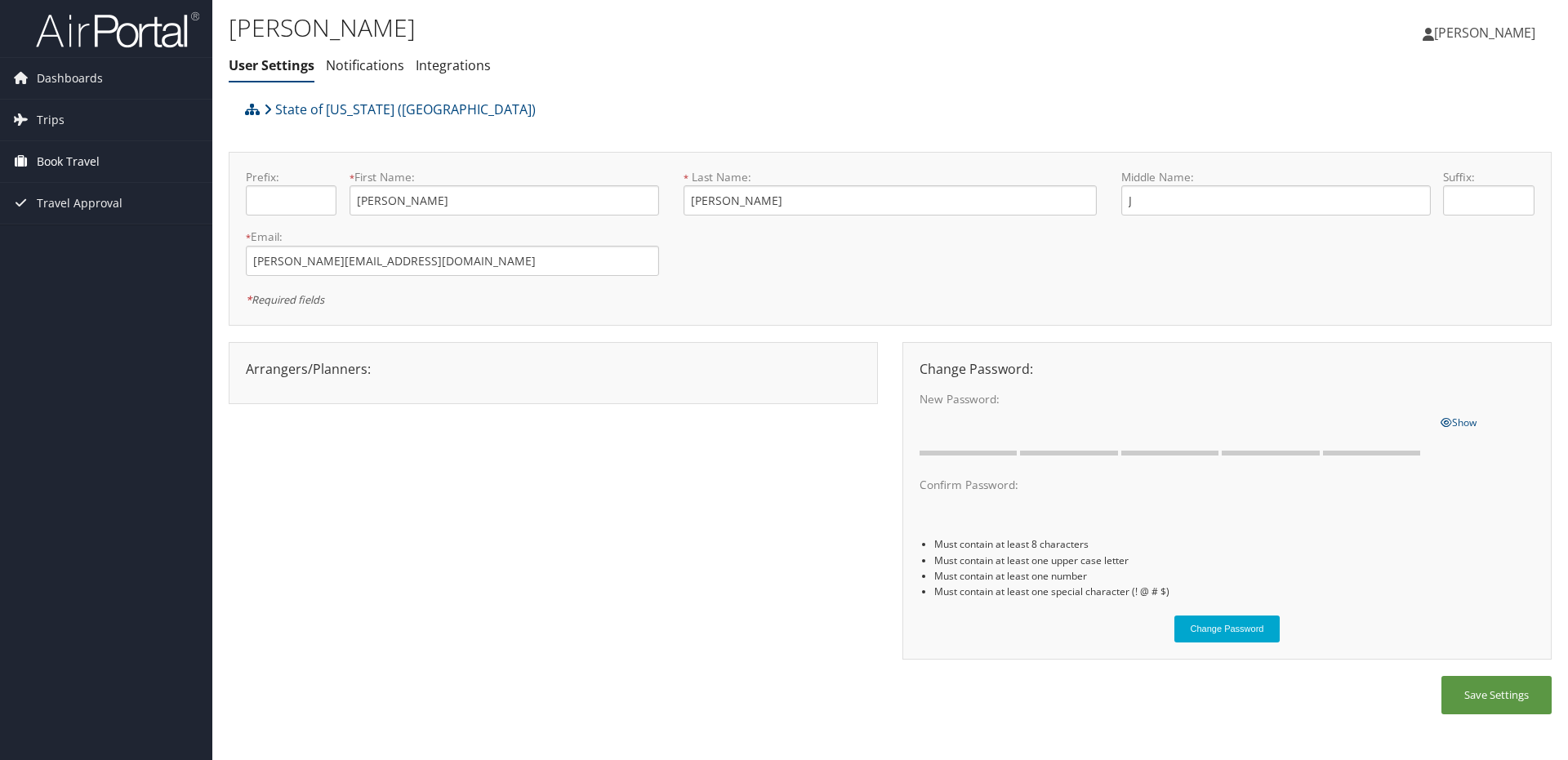
click at [58, 167] on span "Book Travel" at bounding box center [68, 161] width 63 height 41
click at [78, 212] on link "Book/Manage Online Trips" at bounding box center [106, 218] width 212 height 24
click at [81, 219] on link "Book/Manage Online Trips" at bounding box center [106, 218] width 212 height 24
